Goal: Information Seeking & Learning: Learn about a topic

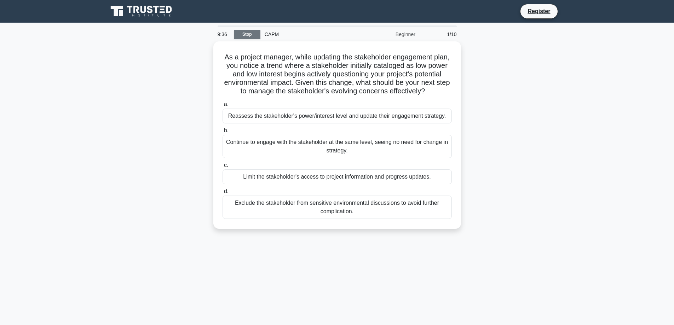
click at [248, 34] on link "Stop" at bounding box center [247, 34] width 27 height 9
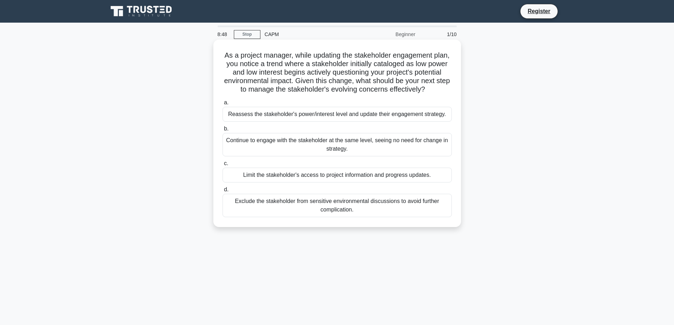
click at [317, 122] on div "Reassess the stakeholder's power/interest level and update their engagement str…" at bounding box center [337, 114] width 229 height 15
click at [223, 105] on input "a. Reassess the stakeholder's power/interest level and update their engagement …" at bounding box center [223, 103] width 0 height 5
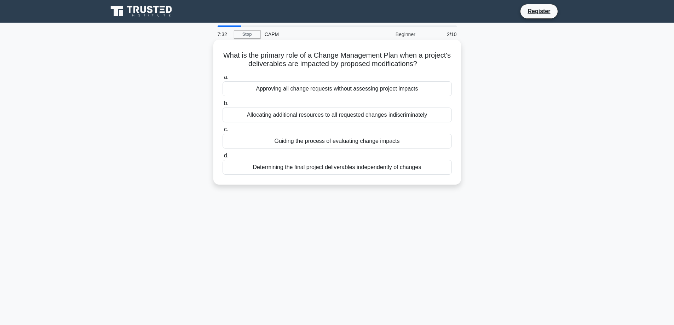
click at [377, 143] on div "Guiding the process of evaluating change impacts" at bounding box center [337, 141] width 229 height 15
click at [223, 132] on input "c. Guiding the process of evaluating change impacts" at bounding box center [223, 129] width 0 height 5
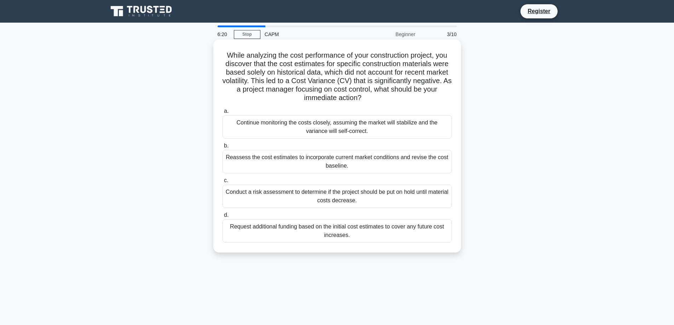
click at [371, 165] on div "Reassess the cost estimates to incorporate current market conditions and revise…" at bounding box center [337, 161] width 229 height 23
click at [223, 148] on input "b. Reassess the cost estimates to incorporate current market conditions and rev…" at bounding box center [223, 146] width 0 height 5
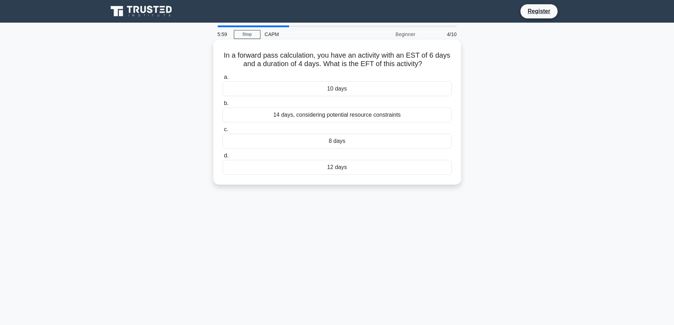
click at [349, 117] on div "14 days, considering potential resource constraints" at bounding box center [337, 115] width 229 height 15
click at [223, 106] on input "b. 14 days, considering potential resource constraints" at bounding box center [223, 103] width 0 height 5
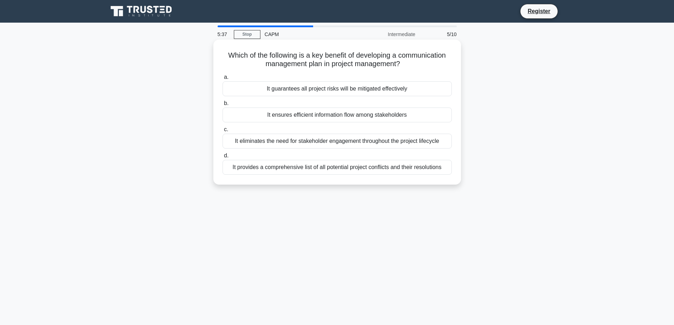
click at [363, 116] on div "It ensures efficient information flow among stakeholders" at bounding box center [337, 115] width 229 height 15
click at [223, 106] on input "b. It ensures efficient information flow among stakeholders" at bounding box center [223, 103] width 0 height 5
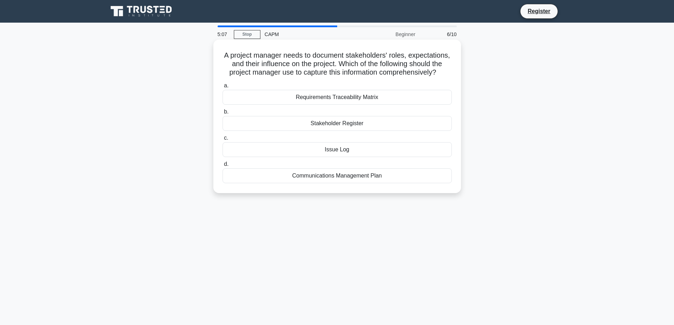
click at [385, 105] on div "Requirements Traceability Matrix" at bounding box center [337, 97] width 229 height 15
click at [223, 88] on input "a. Requirements Traceability Matrix" at bounding box center [223, 86] width 0 height 5
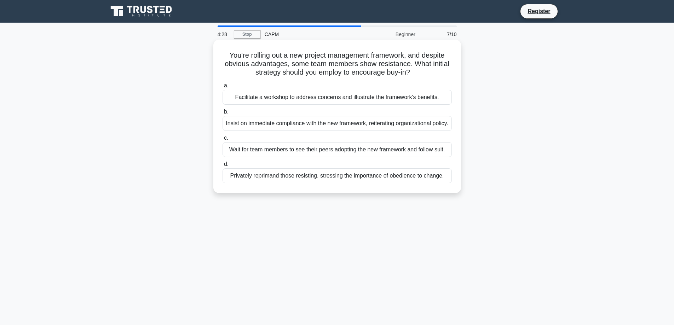
click at [347, 99] on div "Facilitate a workshop to address concerns and illustrate the framework's benefi…" at bounding box center [337, 97] width 229 height 15
click at [223, 88] on input "a. Facilitate a workshop to address concerns and illustrate the framework's ben…" at bounding box center [223, 86] width 0 height 5
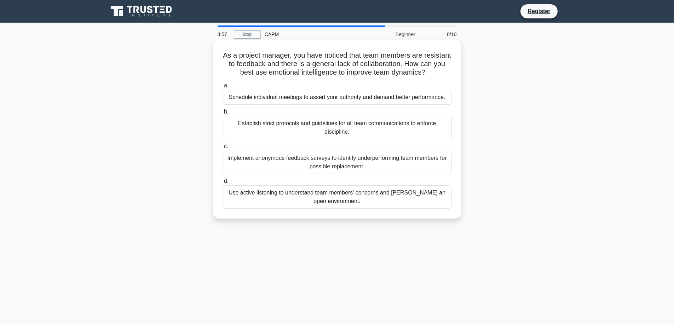
click at [350, 193] on div "Use active listening to understand team members' concerns and foster an open en…" at bounding box center [337, 196] width 229 height 23
click at [223, 184] on input "d. Use active listening to understand team members' concerns and foster an open…" at bounding box center [223, 181] width 0 height 5
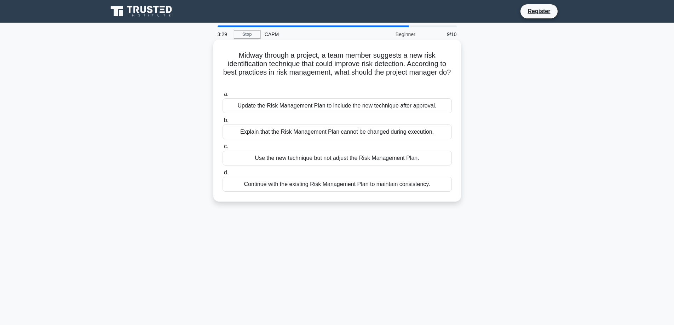
click at [402, 108] on div "Update the Risk Management Plan to include the new technique after approval." at bounding box center [337, 105] width 229 height 15
click at [223, 97] on input "a. Update the Risk Management Plan to include the new technique after approval." at bounding box center [223, 94] width 0 height 5
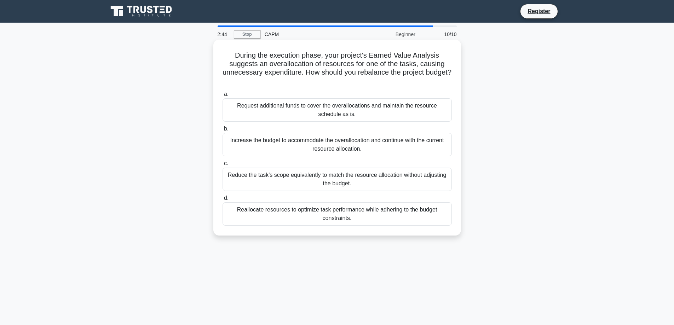
click at [412, 116] on div "Request additional funds to cover the overallocations and maintain the resource…" at bounding box center [337, 109] width 229 height 23
click at [223, 97] on input "a. Request additional funds to cover the overallocations and maintain the resou…" at bounding box center [223, 94] width 0 height 5
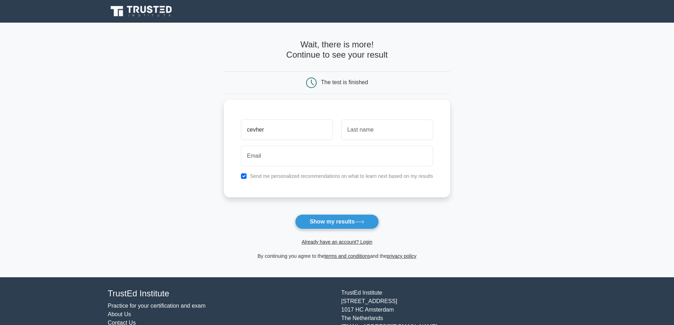
type input "cevher"
type input "koçak"
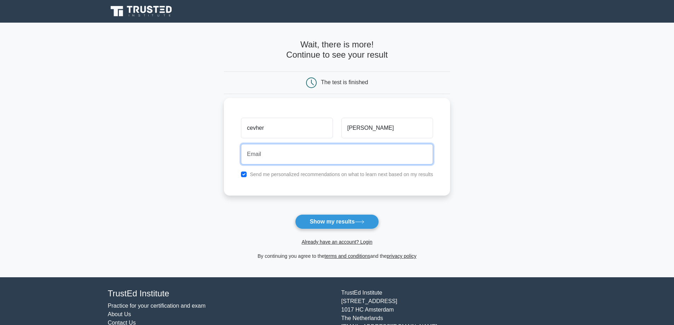
click at [345, 160] on input "email" at bounding box center [337, 154] width 192 height 21
type input "cevherkocak1996@gmail.com"
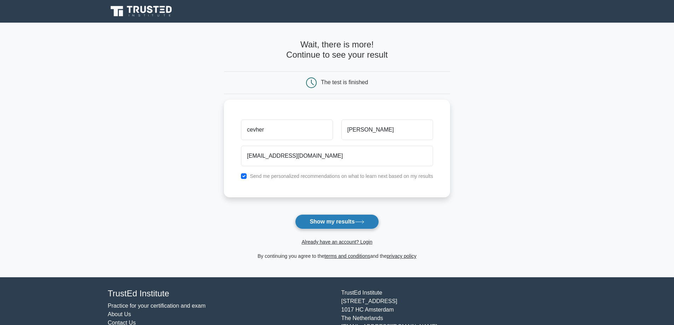
click at [369, 224] on button "Show my results" at bounding box center [337, 221] width 84 height 15
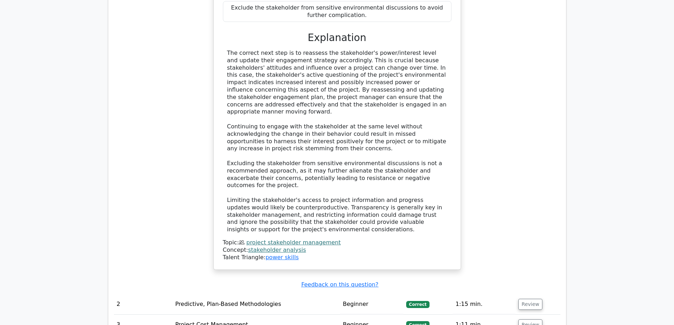
scroll to position [1097, 0]
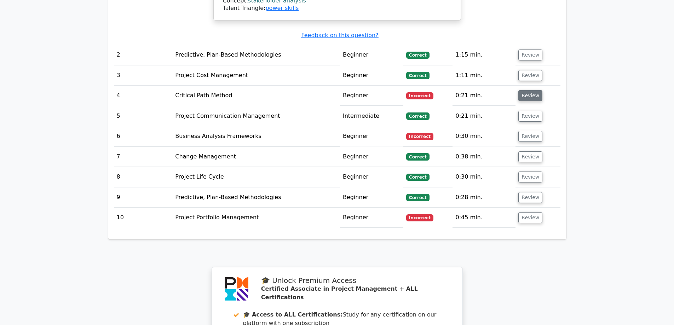
click at [523, 90] on button "Review" at bounding box center [530, 95] width 24 height 11
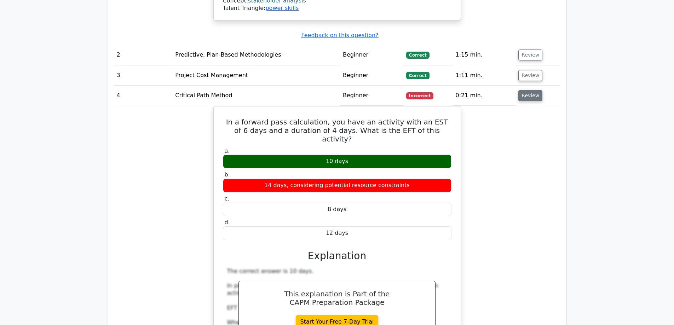
click at [523, 90] on button "Review" at bounding box center [530, 95] width 24 height 11
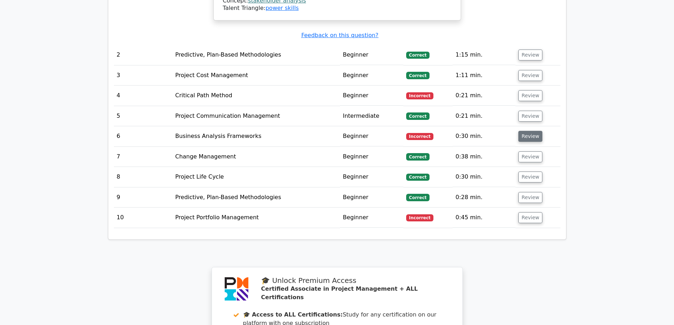
click at [531, 131] on button "Review" at bounding box center [530, 136] width 24 height 11
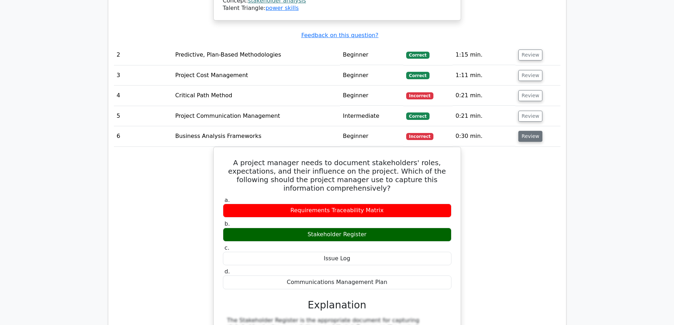
click at [529, 131] on button "Review" at bounding box center [530, 136] width 24 height 11
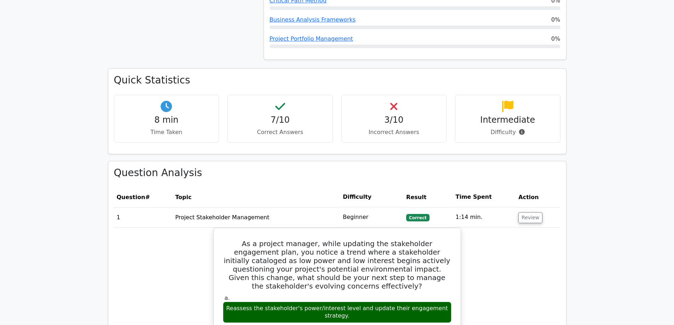
scroll to position [283, 0]
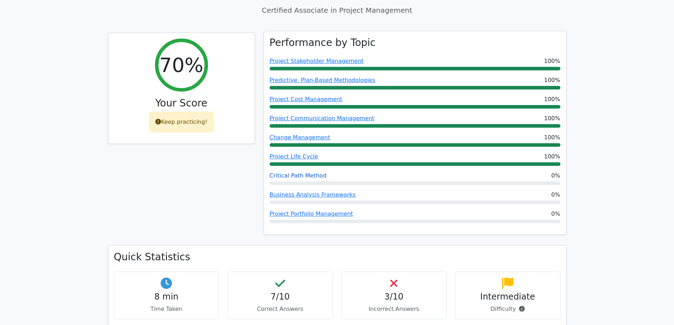
click at [302, 172] on link "Critical Path Method" at bounding box center [298, 175] width 57 height 7
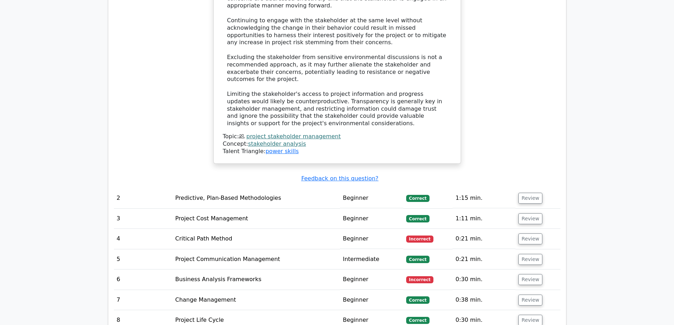
scroll to position [1062, 0]
